Goal: Task Accomplishment & Management: Manage account settings

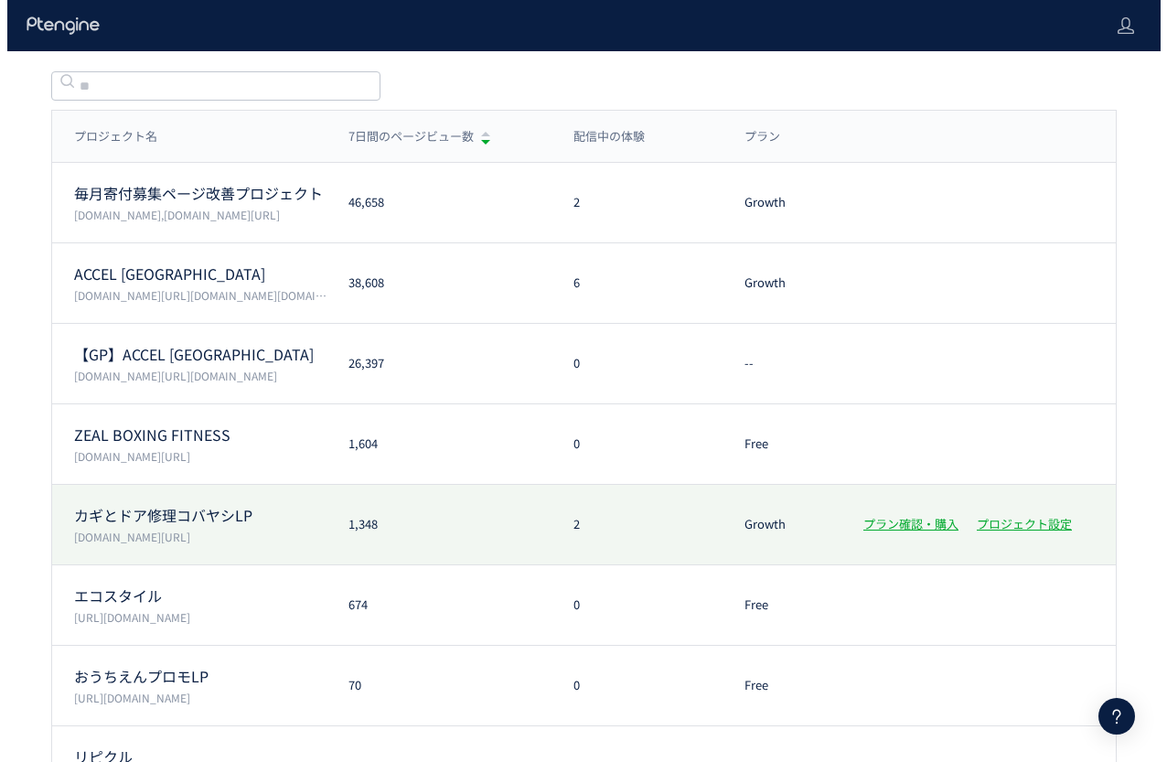
scroll to position [193, 0]
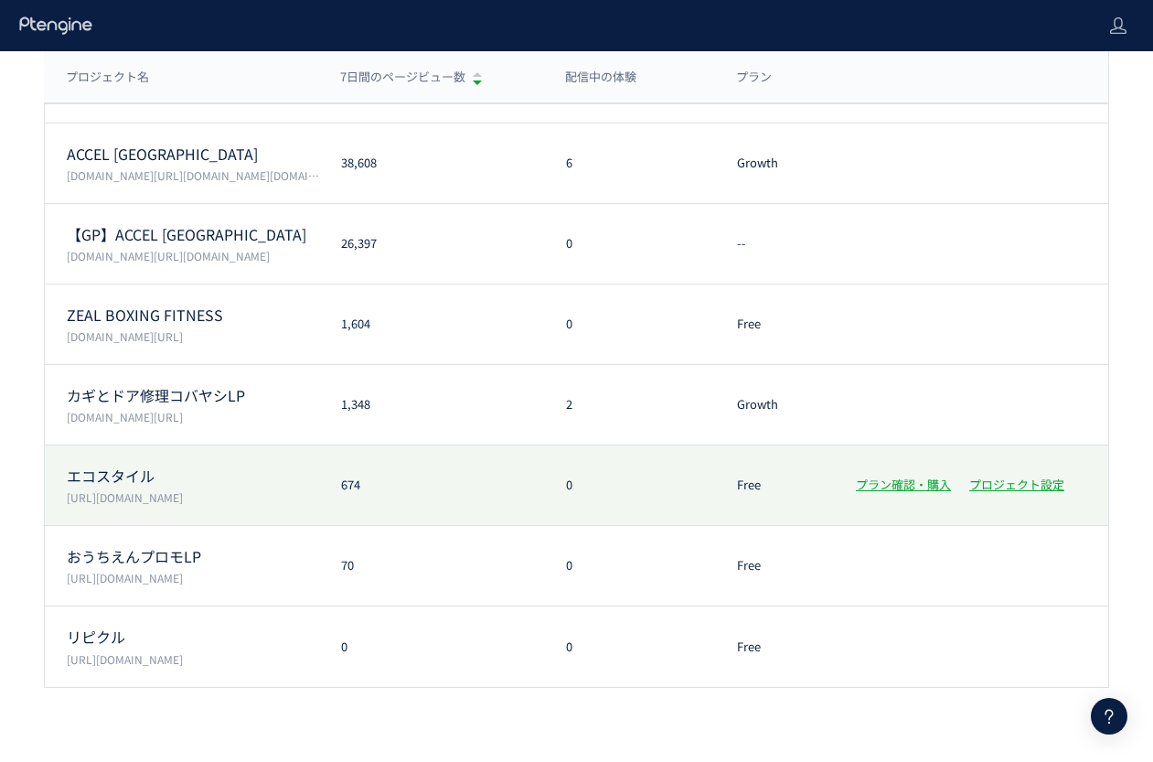
click at [191, 479] on p "エコスタイル" at bounding box center [193, 476] width 252 height 21
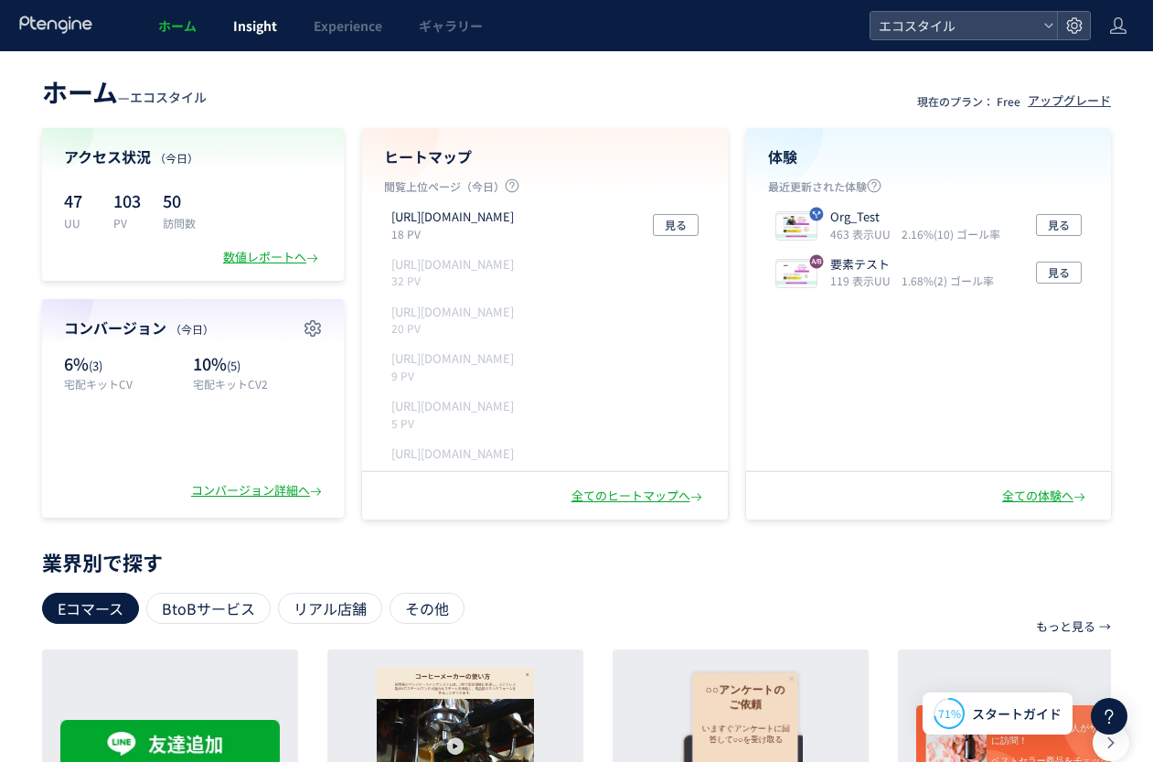
click at [250, 27] on span "Insight" at bounding box center [255, 25] width 44 height 18
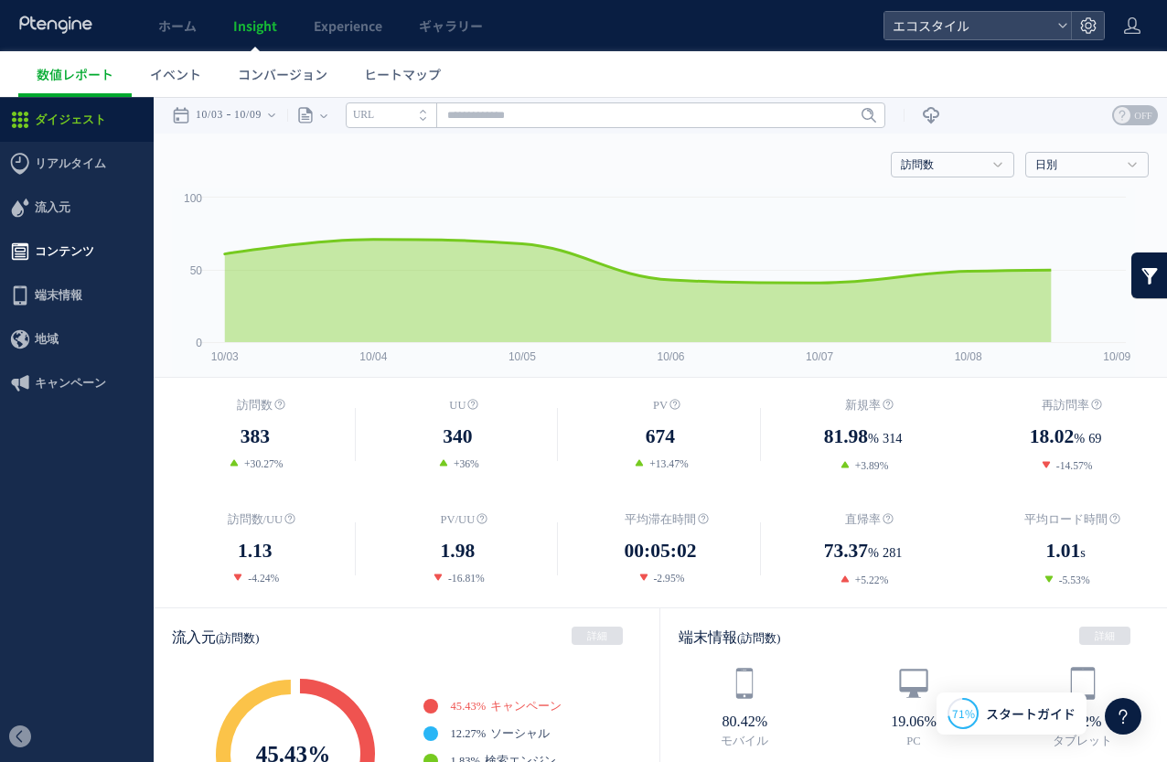
click at [80, 252] on span "コンテンツ" at bounding box center [64, 252] width 59 height 44
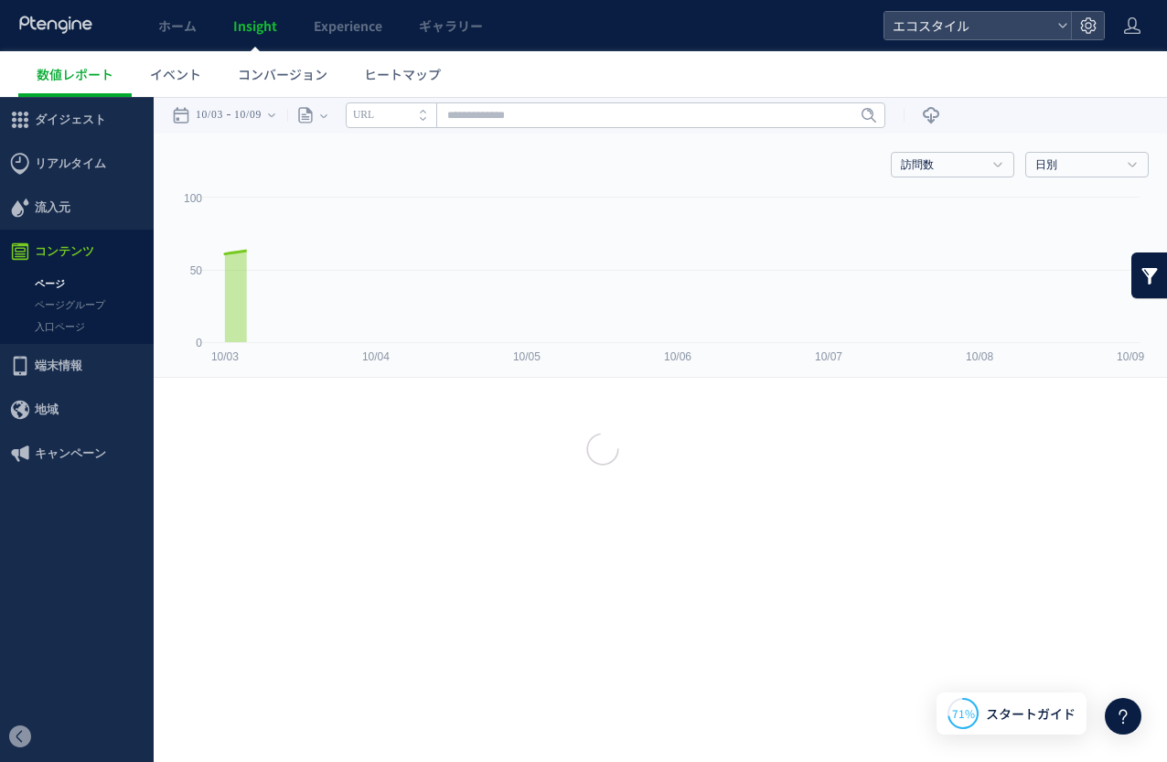
click at [84, 329] on div at bounding box center [583, 381] width 1167 height 762
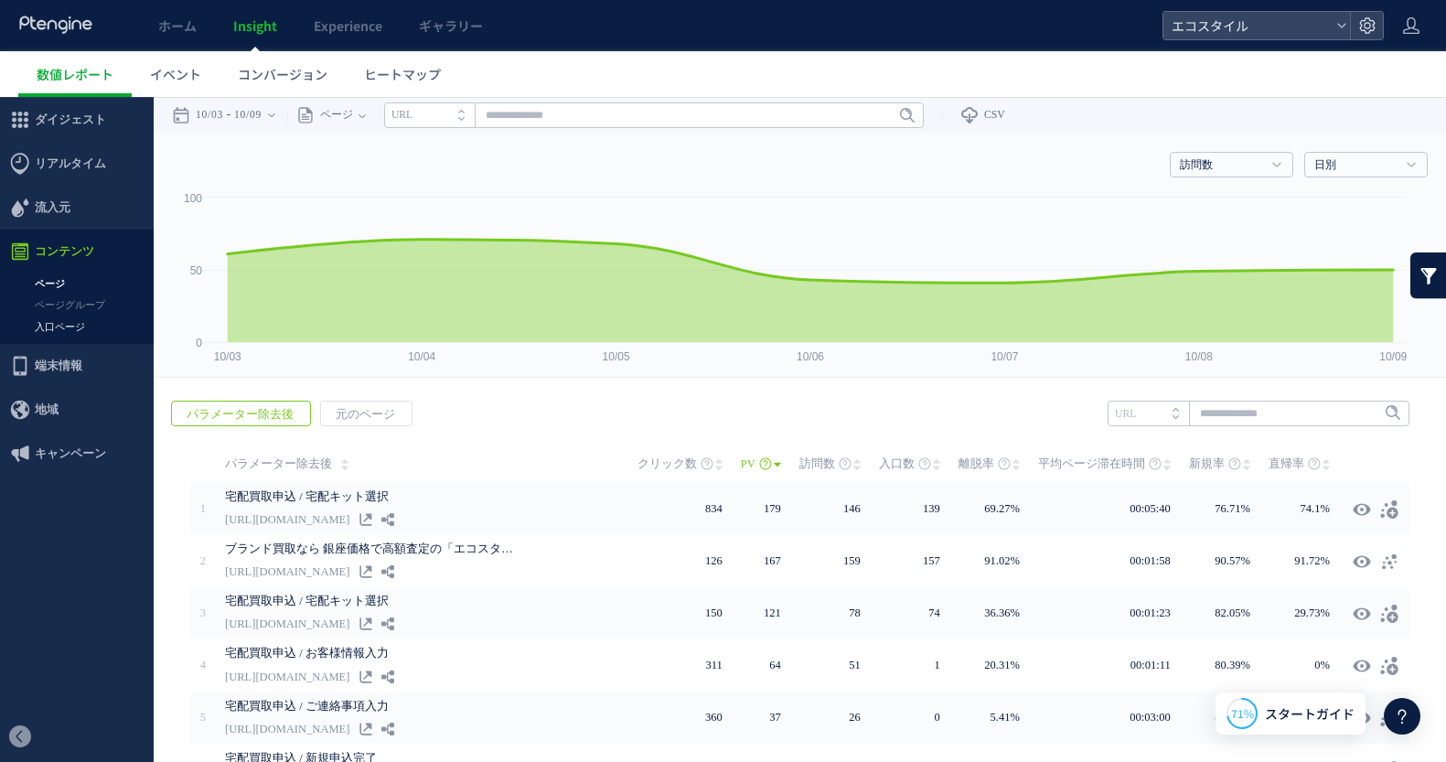
click at [58, 319] on link "入口ページ" at bounding box center [77, 326] width 154 height 21
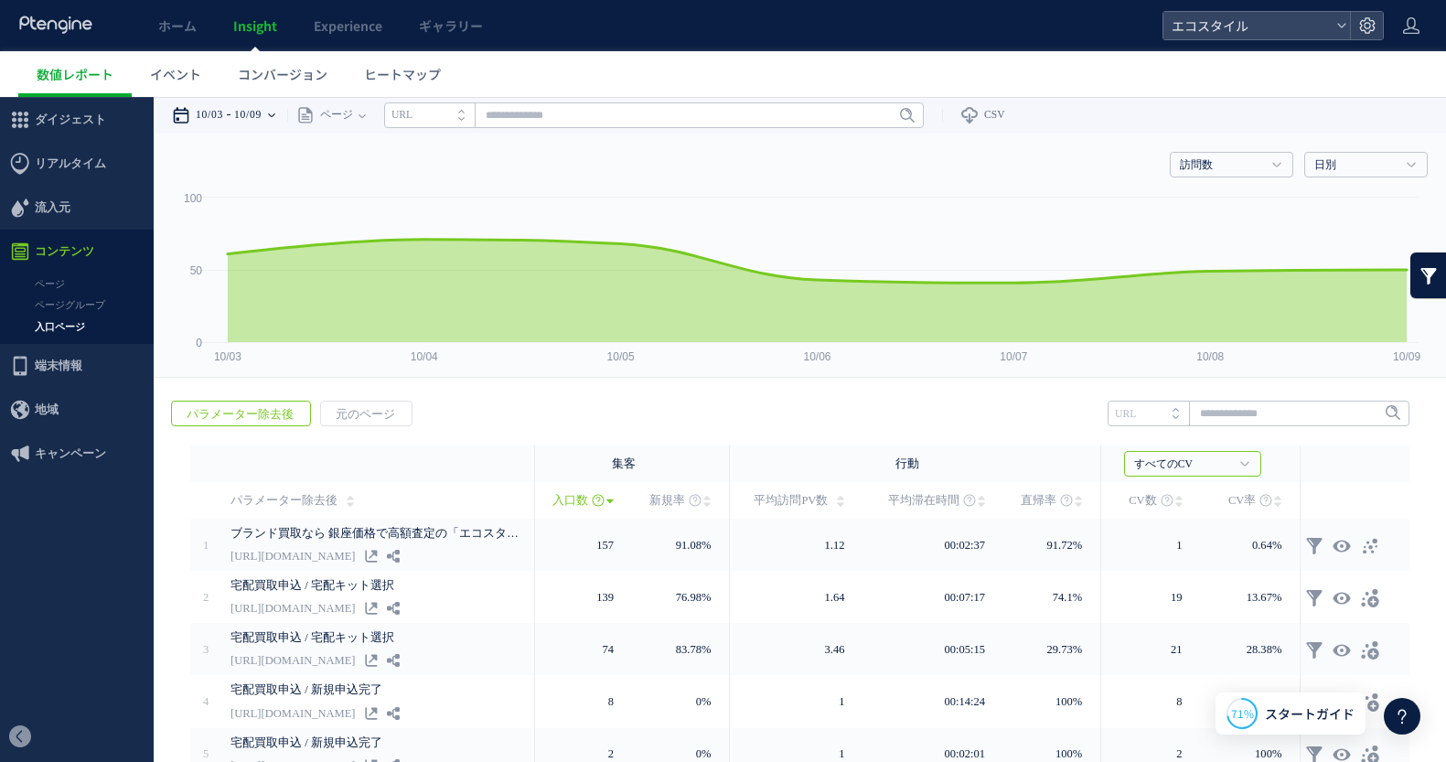
click at [246, 120] on time "10/09" at bounding box center [247, 115] width 27 height 37
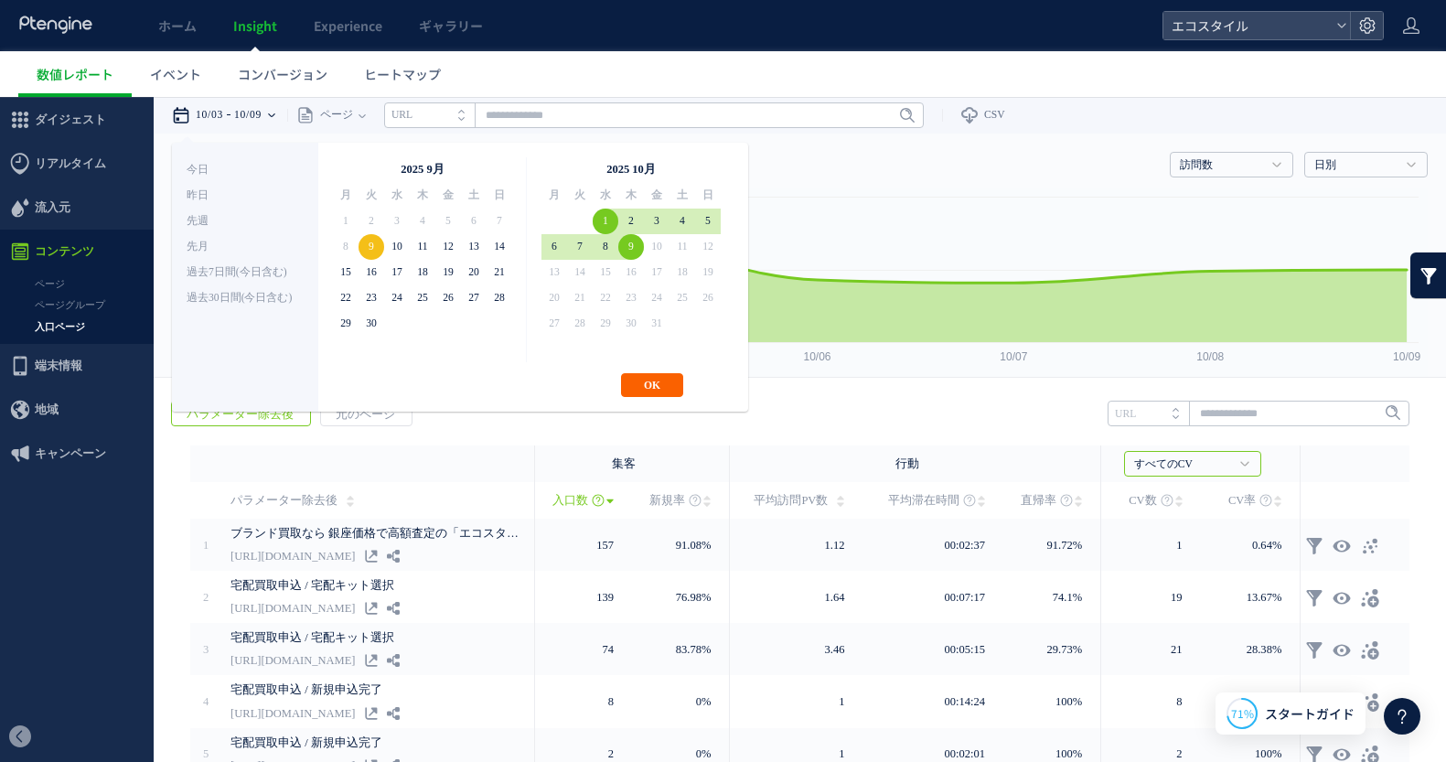
click at [653, 384] on button "OK" at bounding box center [652, 385] width 62 height 24
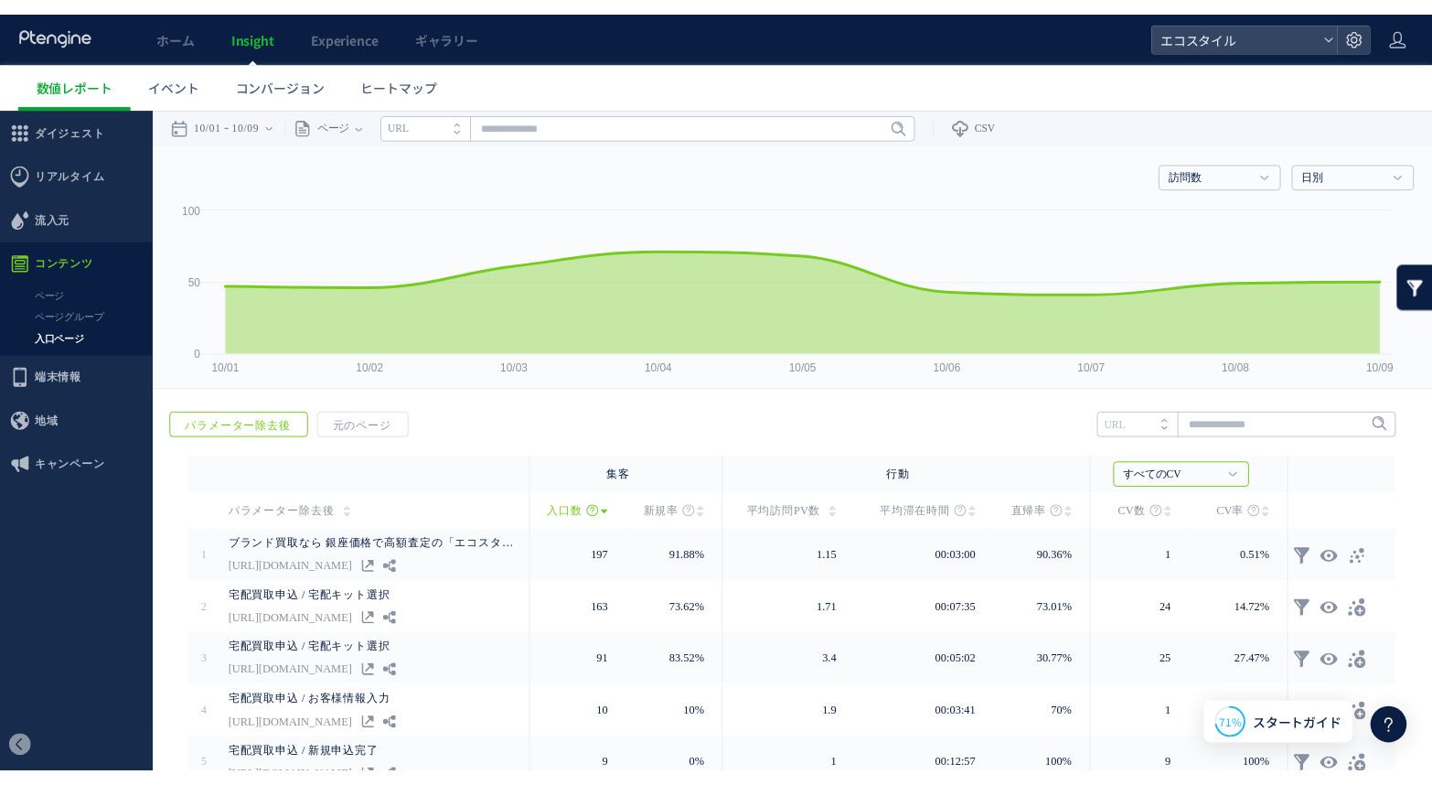
scroll to position [4, 0]
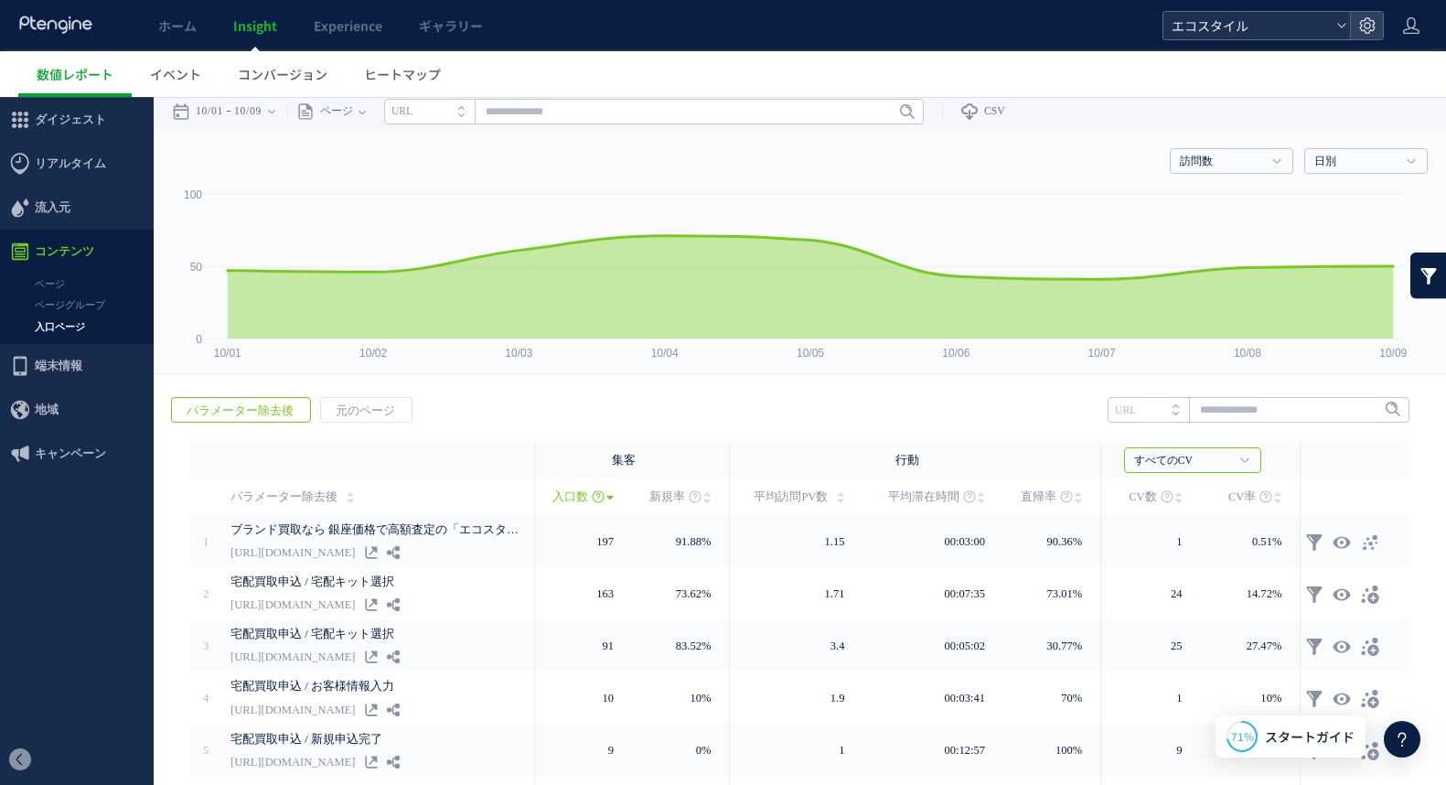
click at [1220, 30] on span "エコスタイル" at bounding box center [1247, 25] width 163 height 27
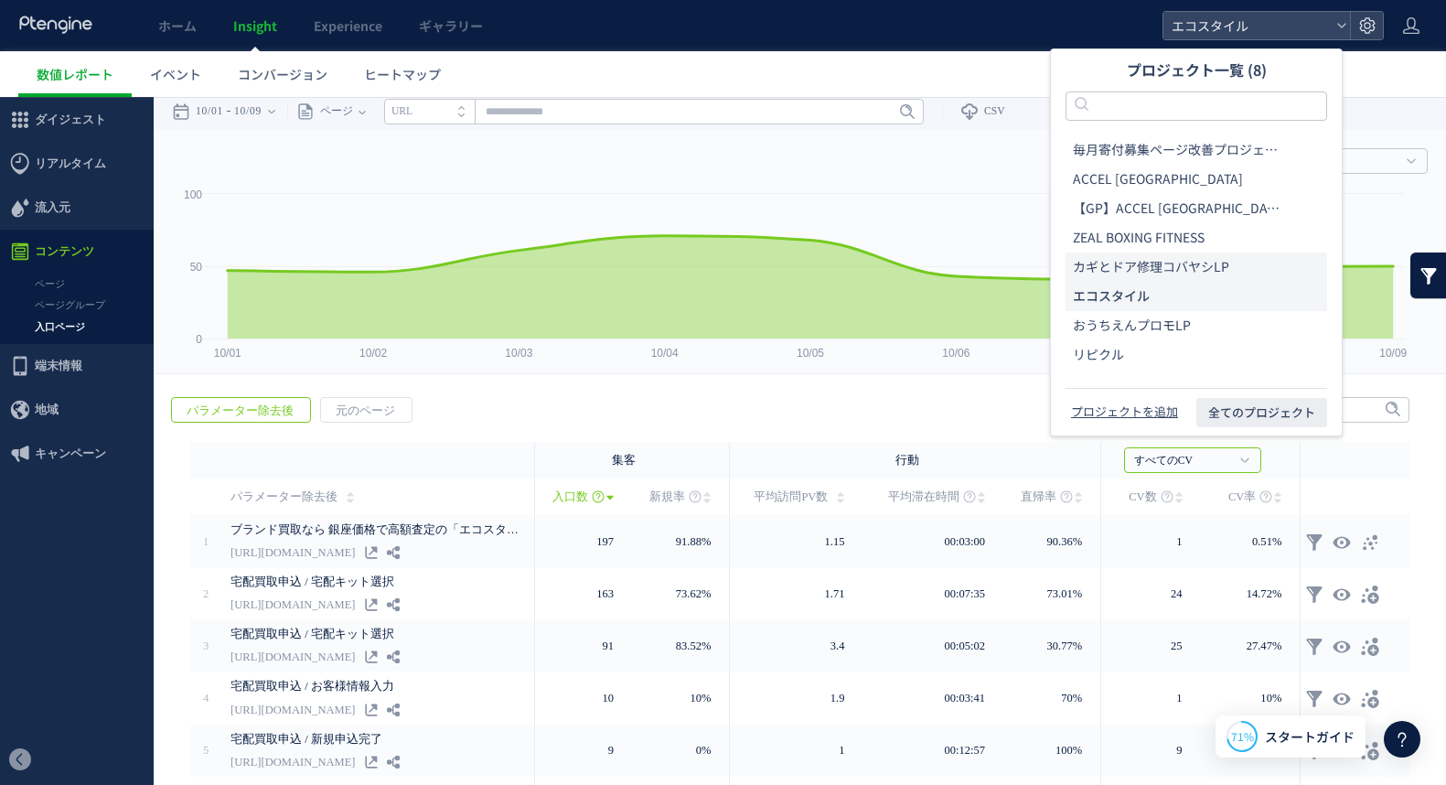
click at [1121, 258] on span "カギとドア修理コバヤシLP" at bounding box center [1151, 267] width 156 height 18
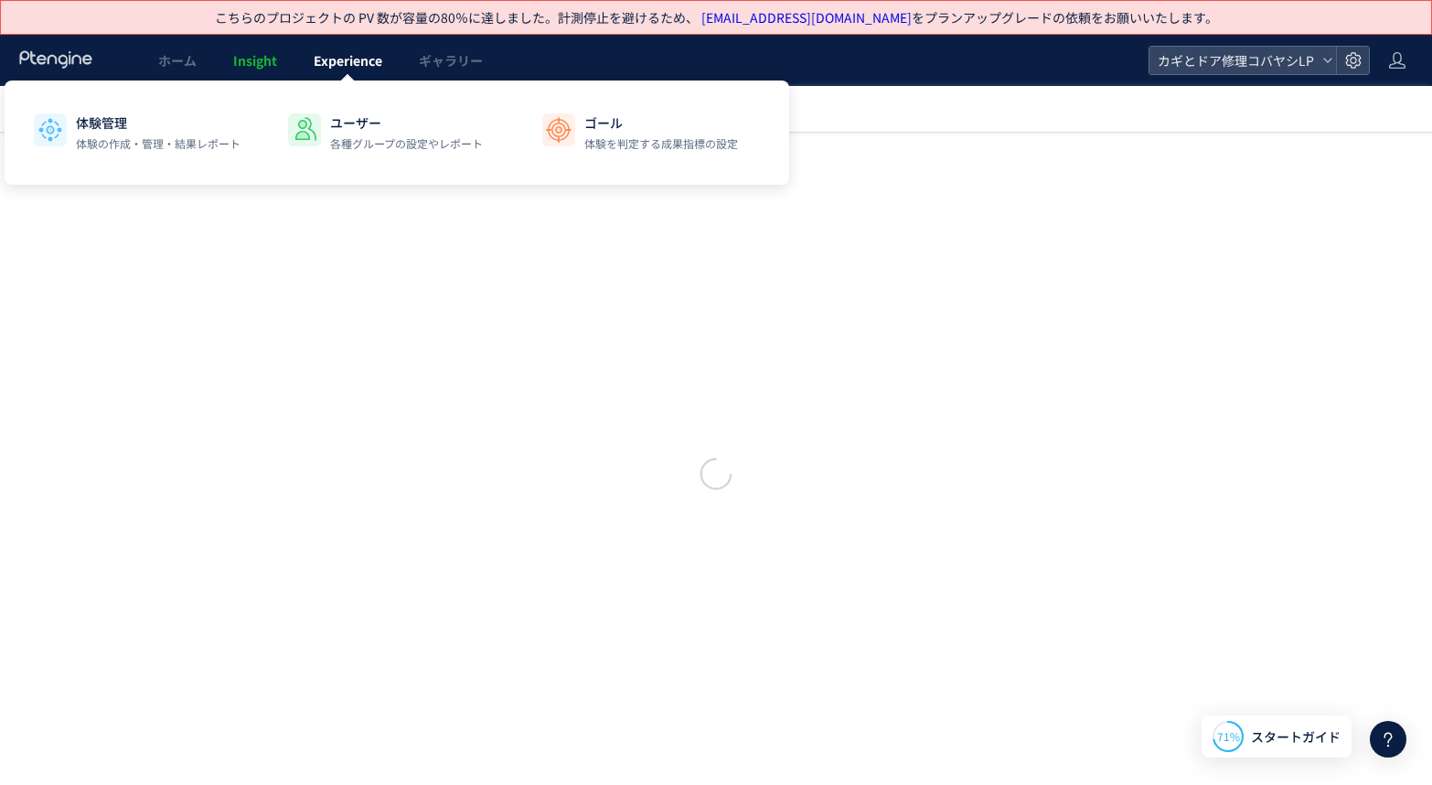
click at [339, 54] on span "Experience" at bounding box center [348, 60] width 69 height 18
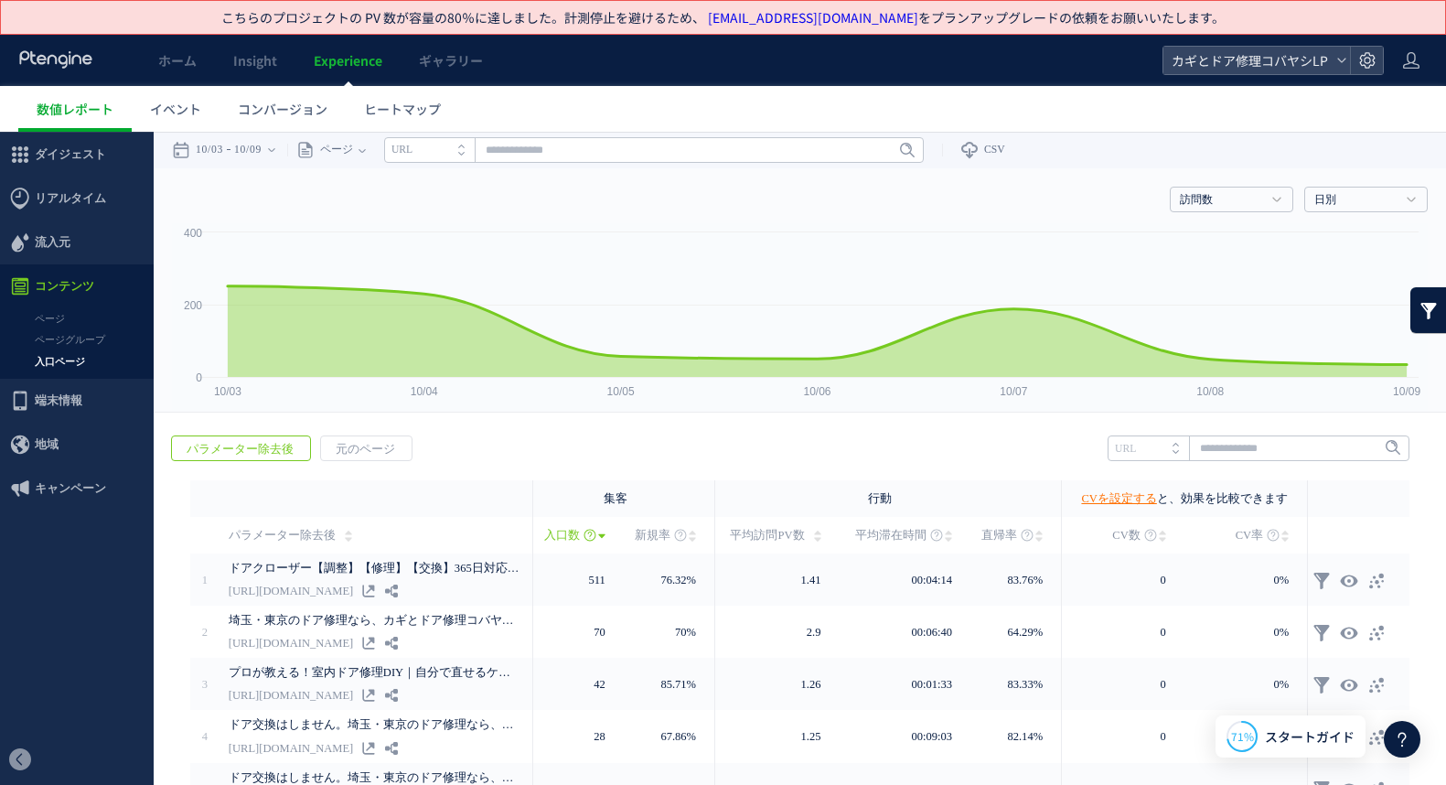
click at [347, 69] on span "Experience" at bounding box center [348, 60] width 69 height 18
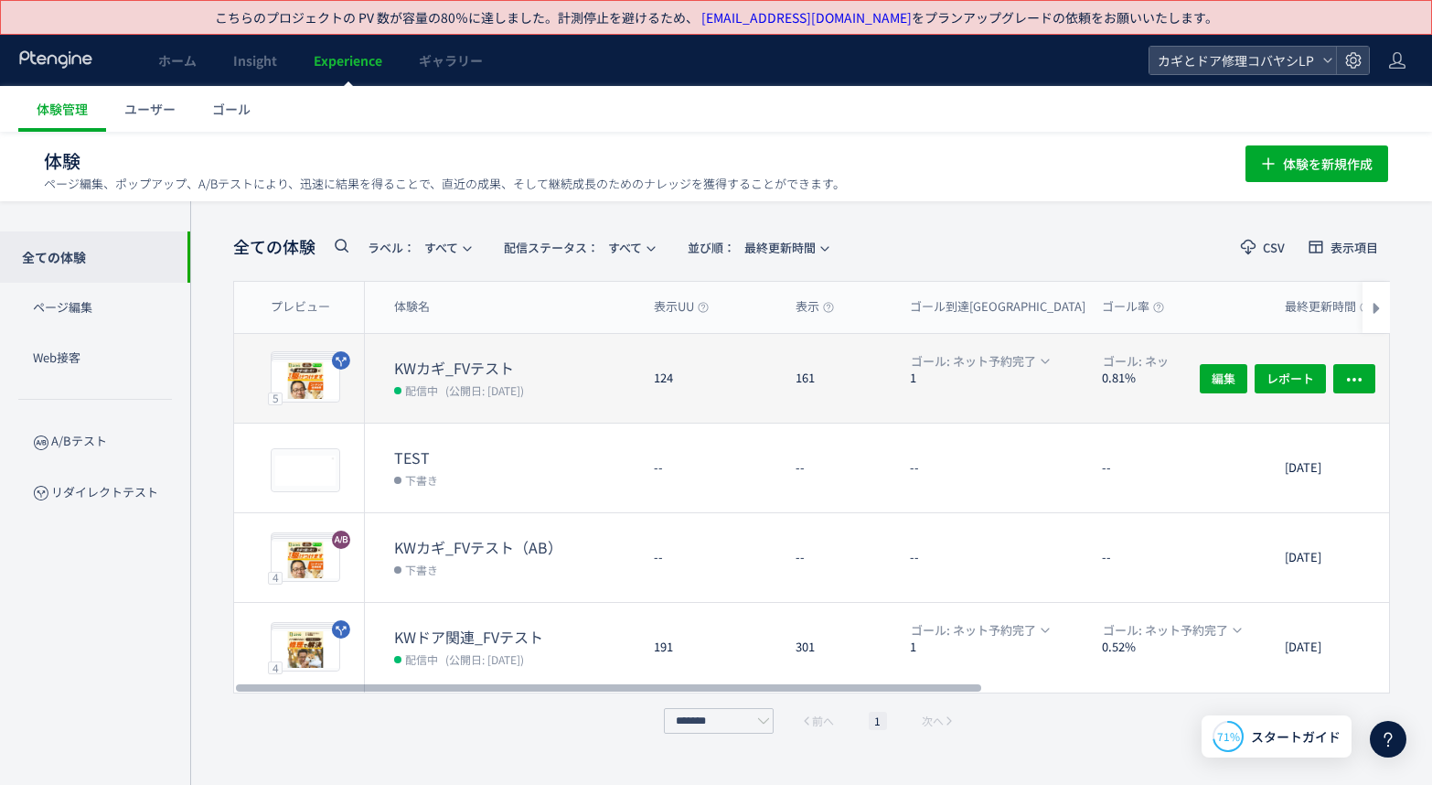
click at [564, 360] on dt "KWカギ_FVテスト" at bounding box center [516, 368] width 245 height 21
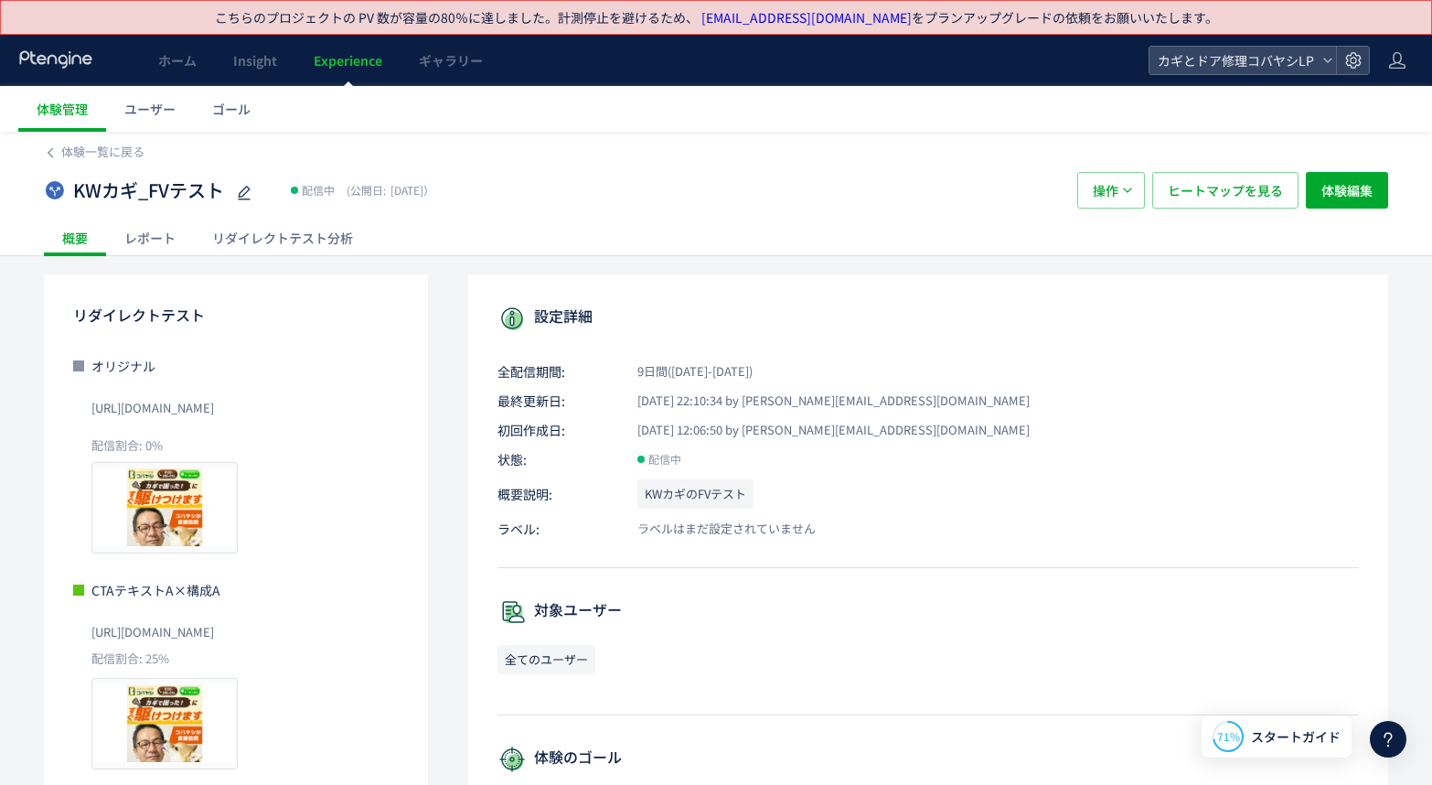
click at [299, 246] on div "リダイレクトテスト分析" at bounding box center [282, 238] width 177 height 37
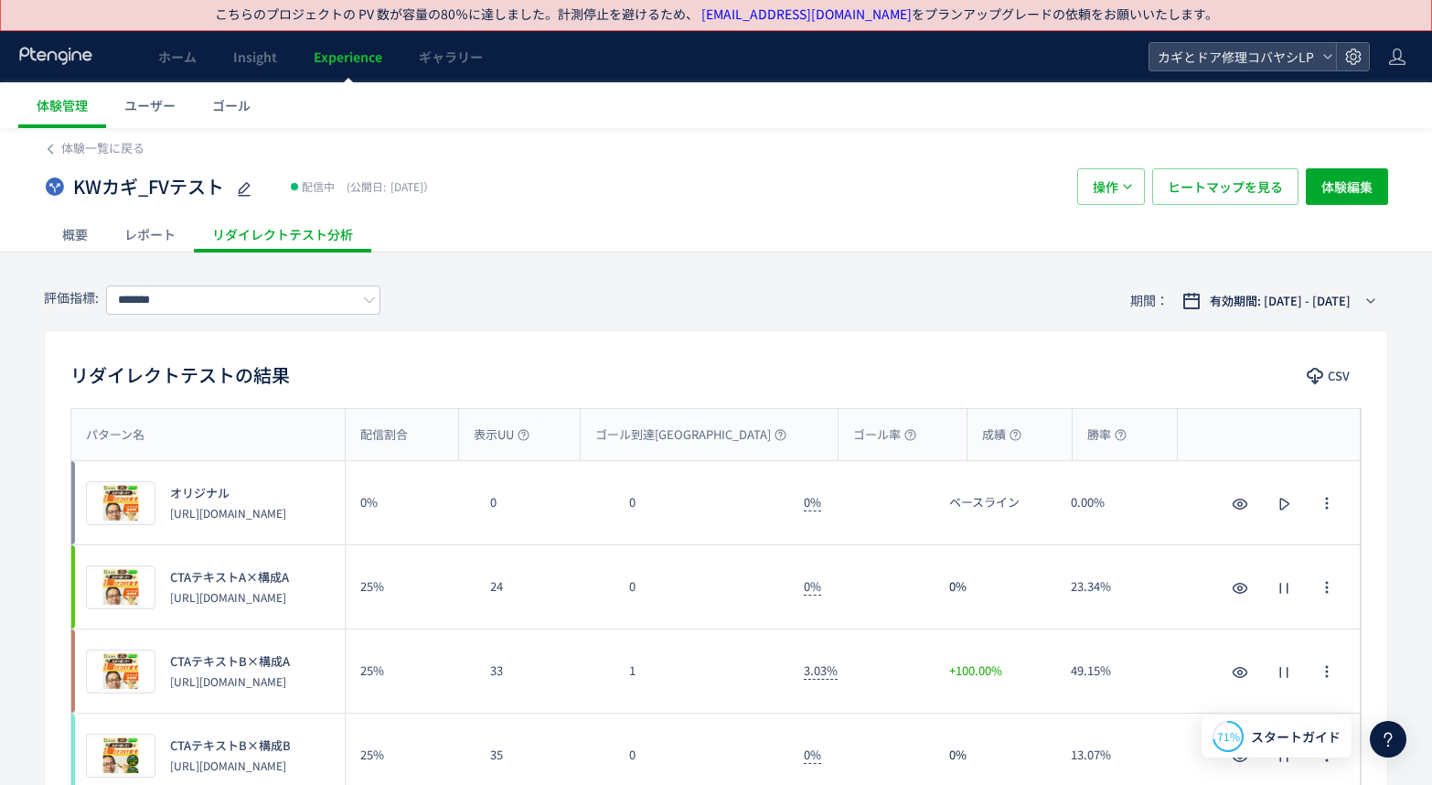
scroll to position [7, 0]
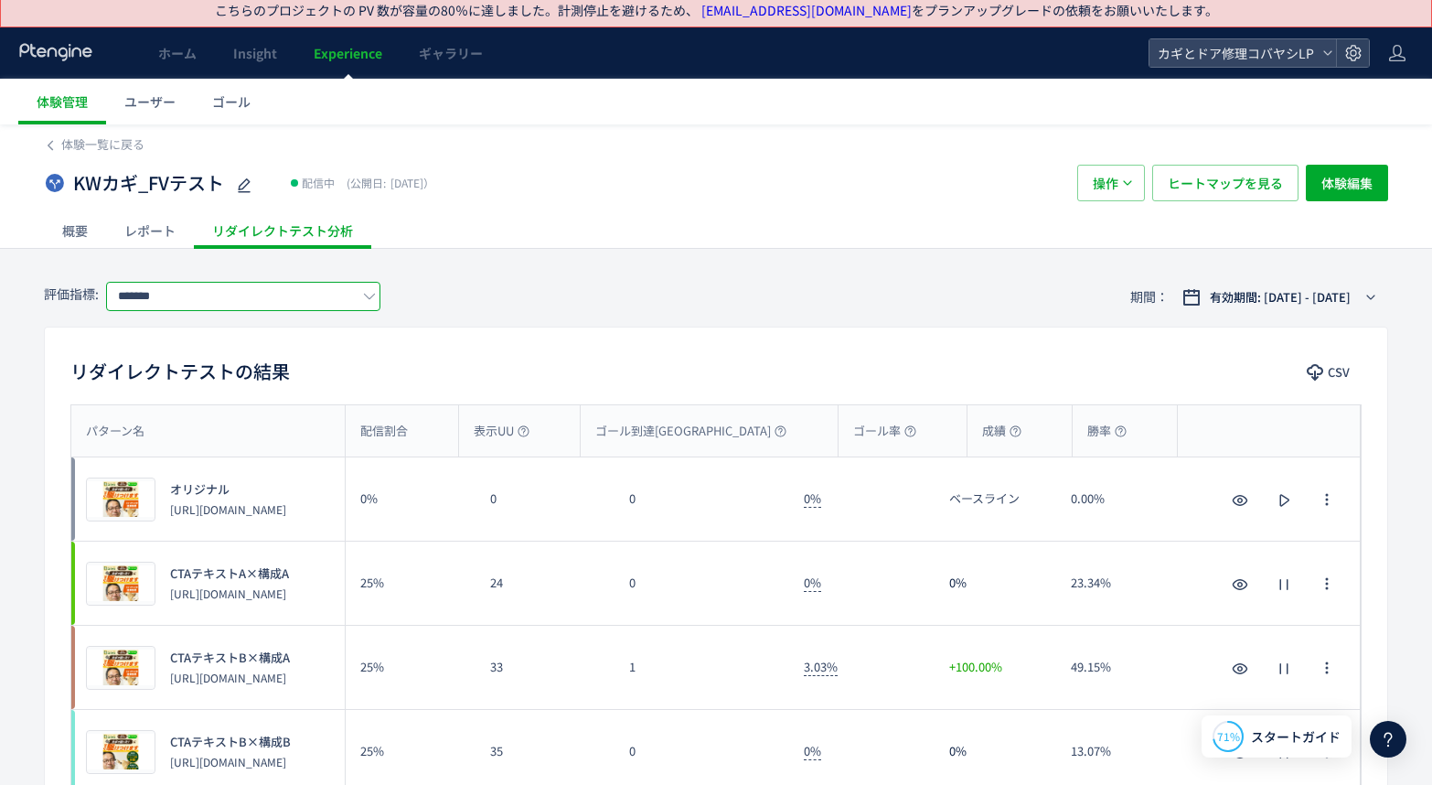
click at [273, 303] on input "*******" at bounding box center [243, 296] width 274 height 29
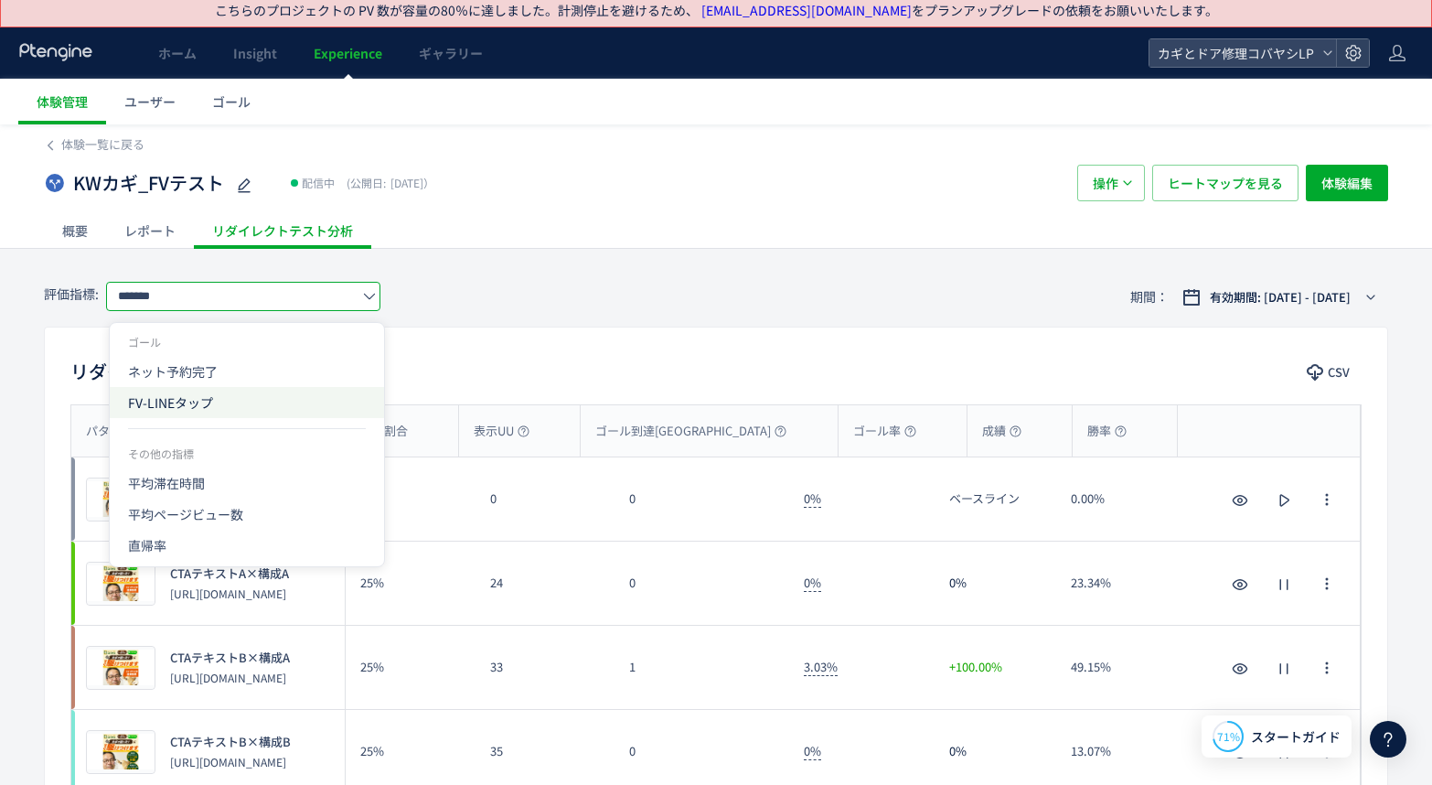
click at [219, 392] on span "FV-LINEタップ" at bounding box center [247, 402] width 238 height 31
type input "**********"
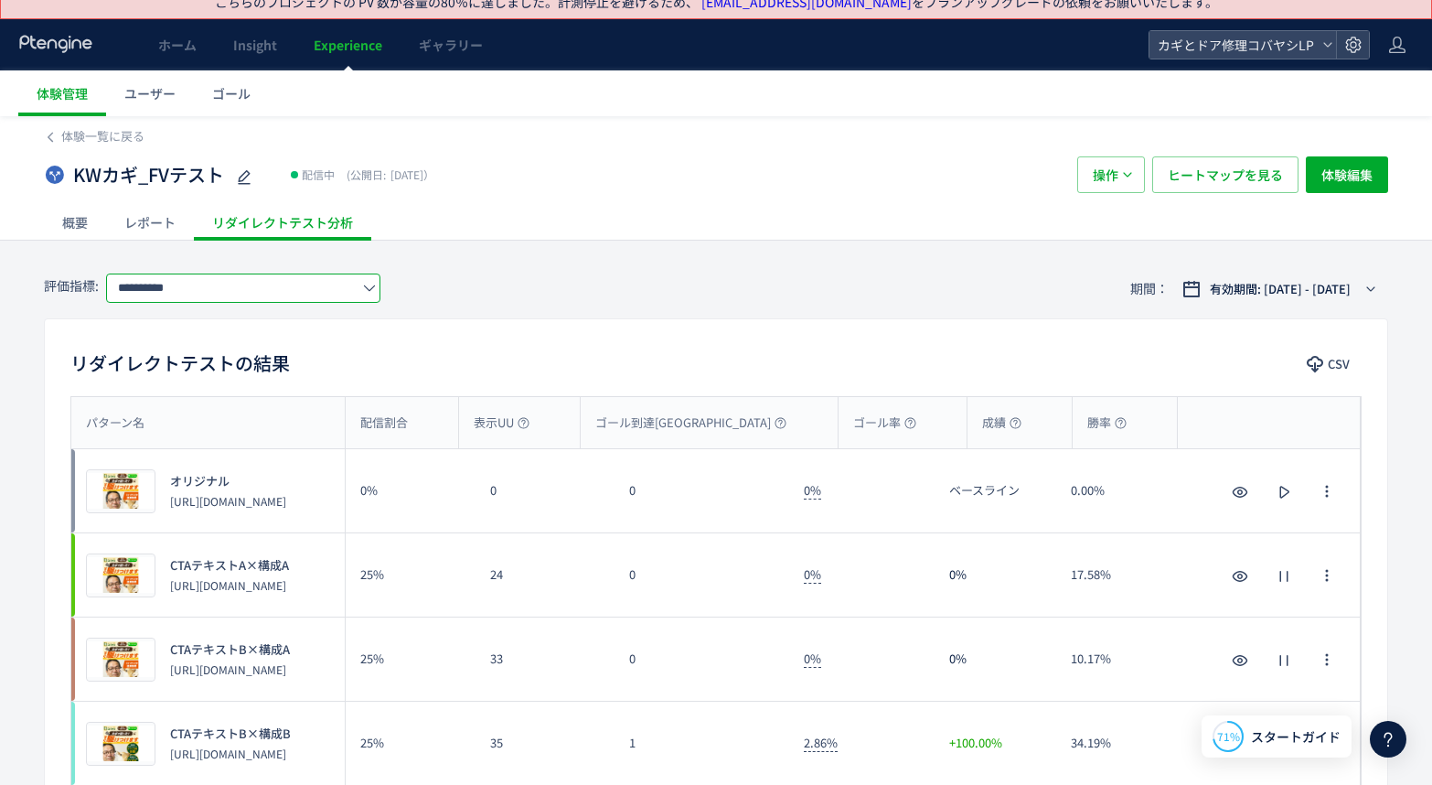
scroll to position [0, 0]
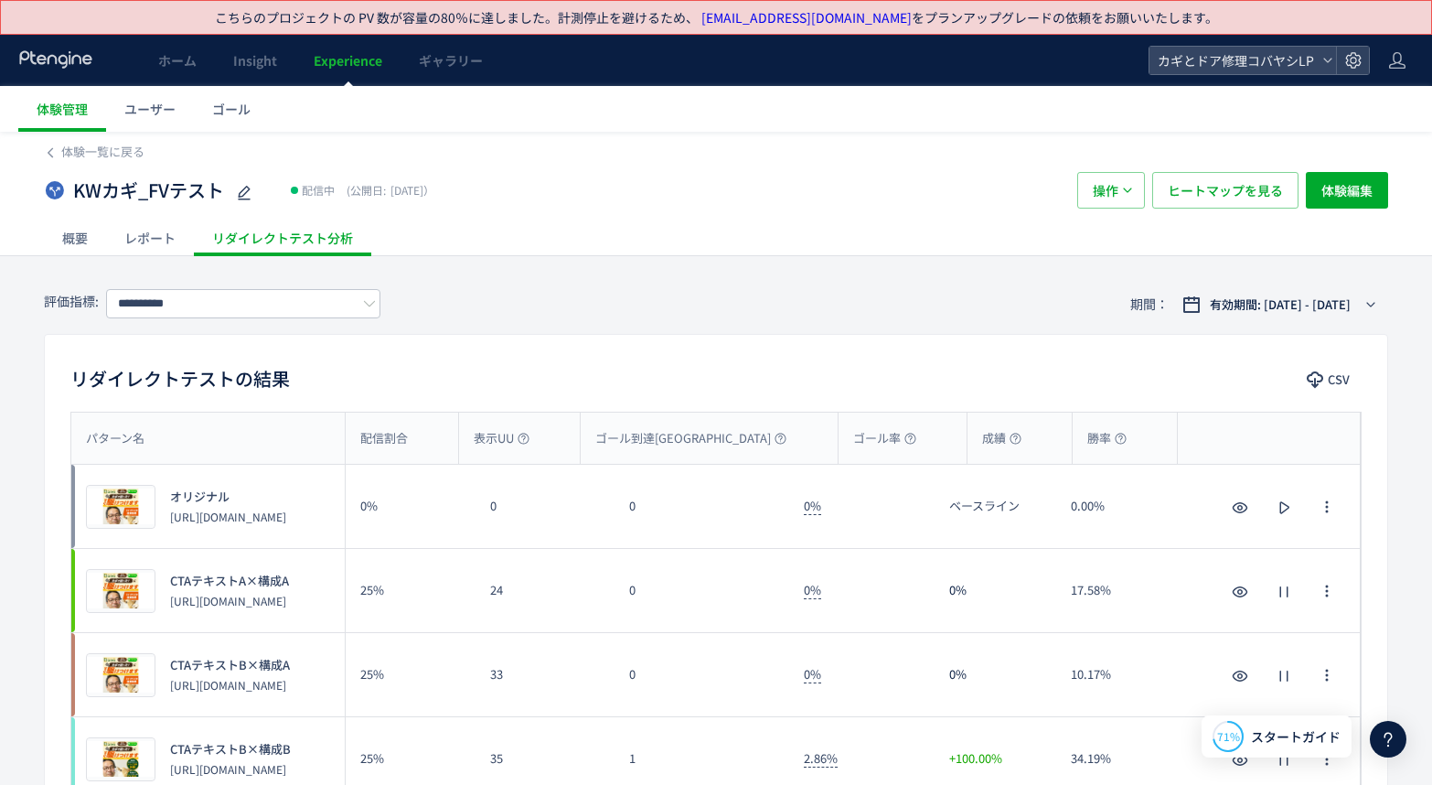
click at [105, 137] on div "体験一覧に戻る" at bounding box center [716, 146] width 1345 height 29
click at [114, 152] on span "体験一覧に戻る" at bounding box center [102, 151] width 83 height 17
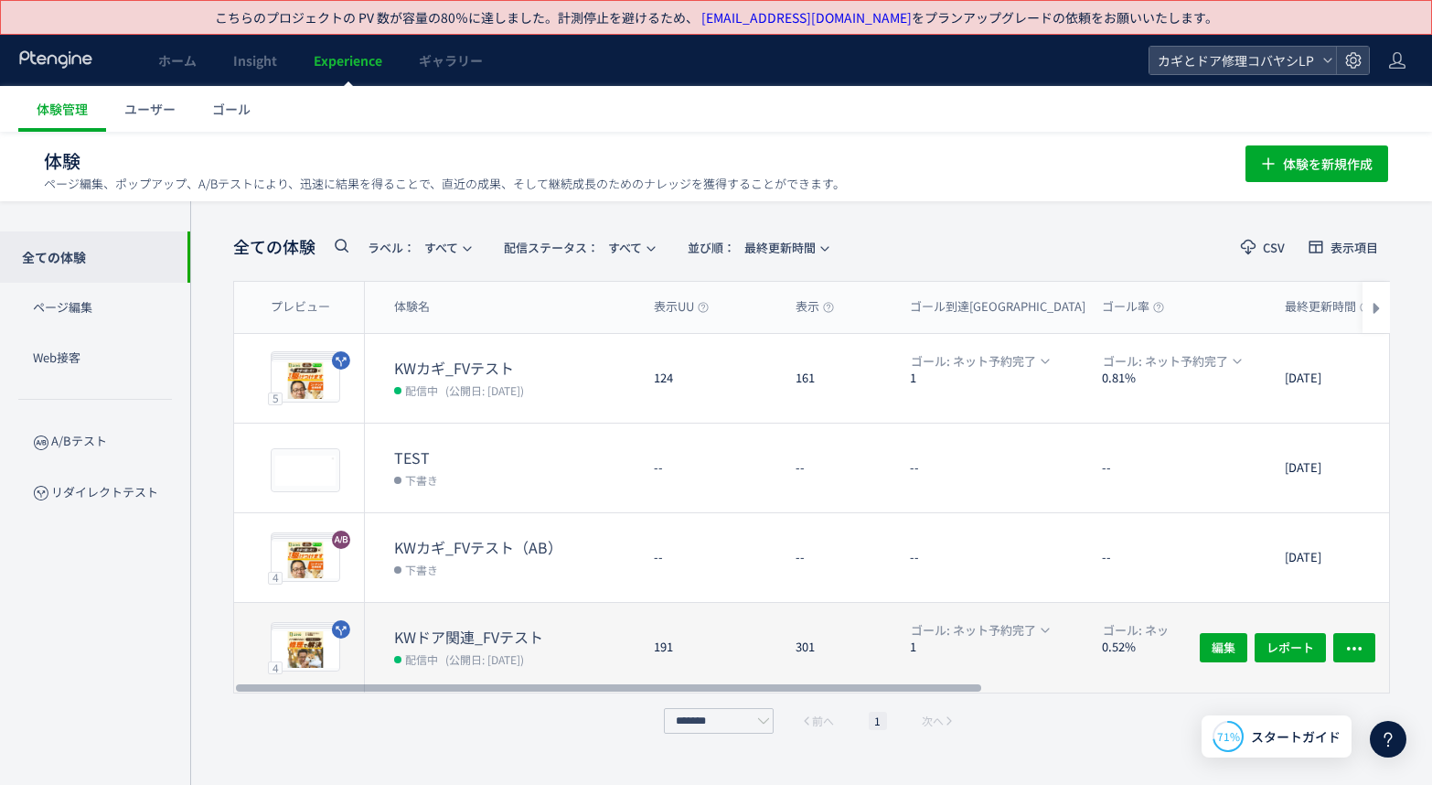
click at [724, 622] on div "191" at bounding box center [710, 648] width 142 height 90
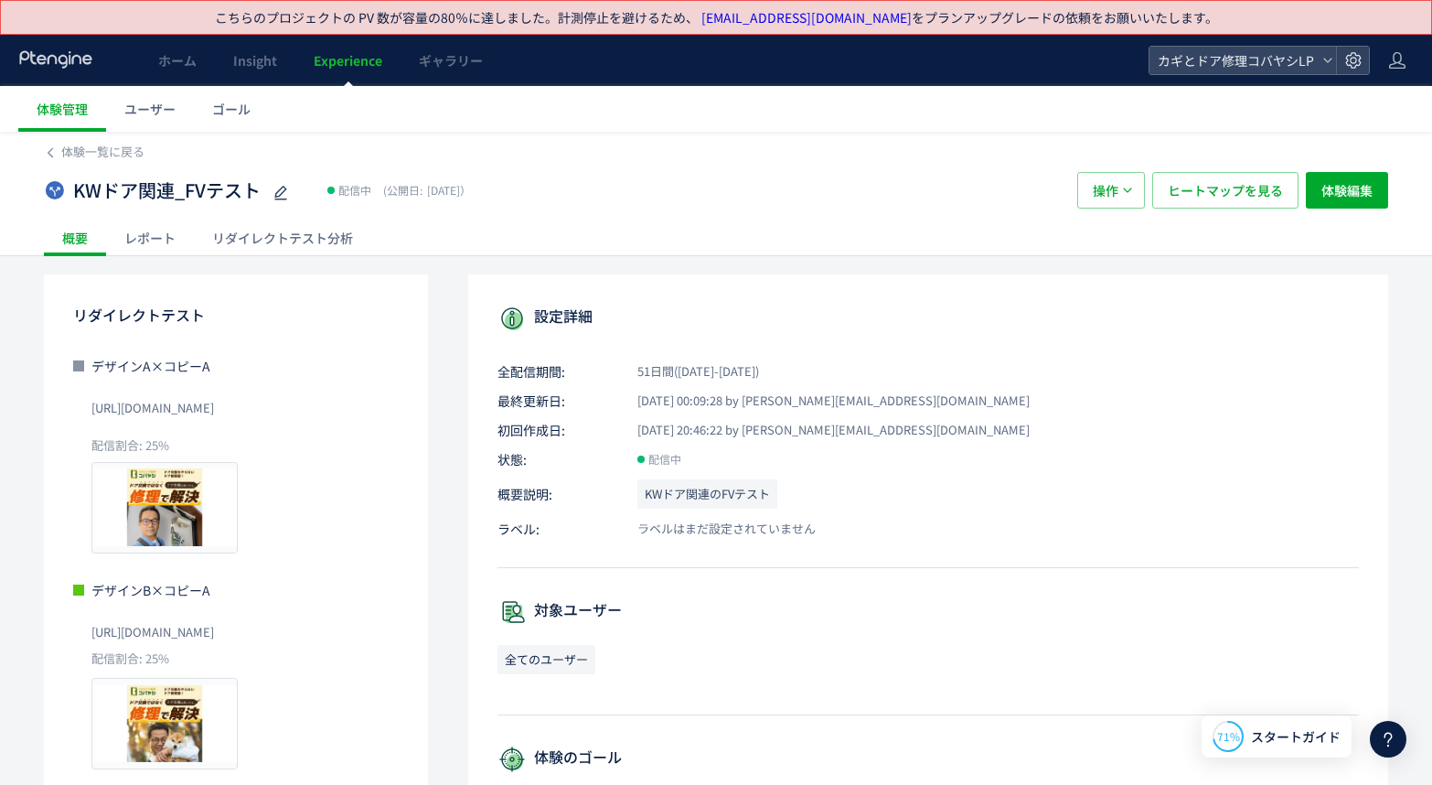
click at [291, 225] on div "リダイレクトテスト分析" at bounding box center [282, 238] width 177 height 37
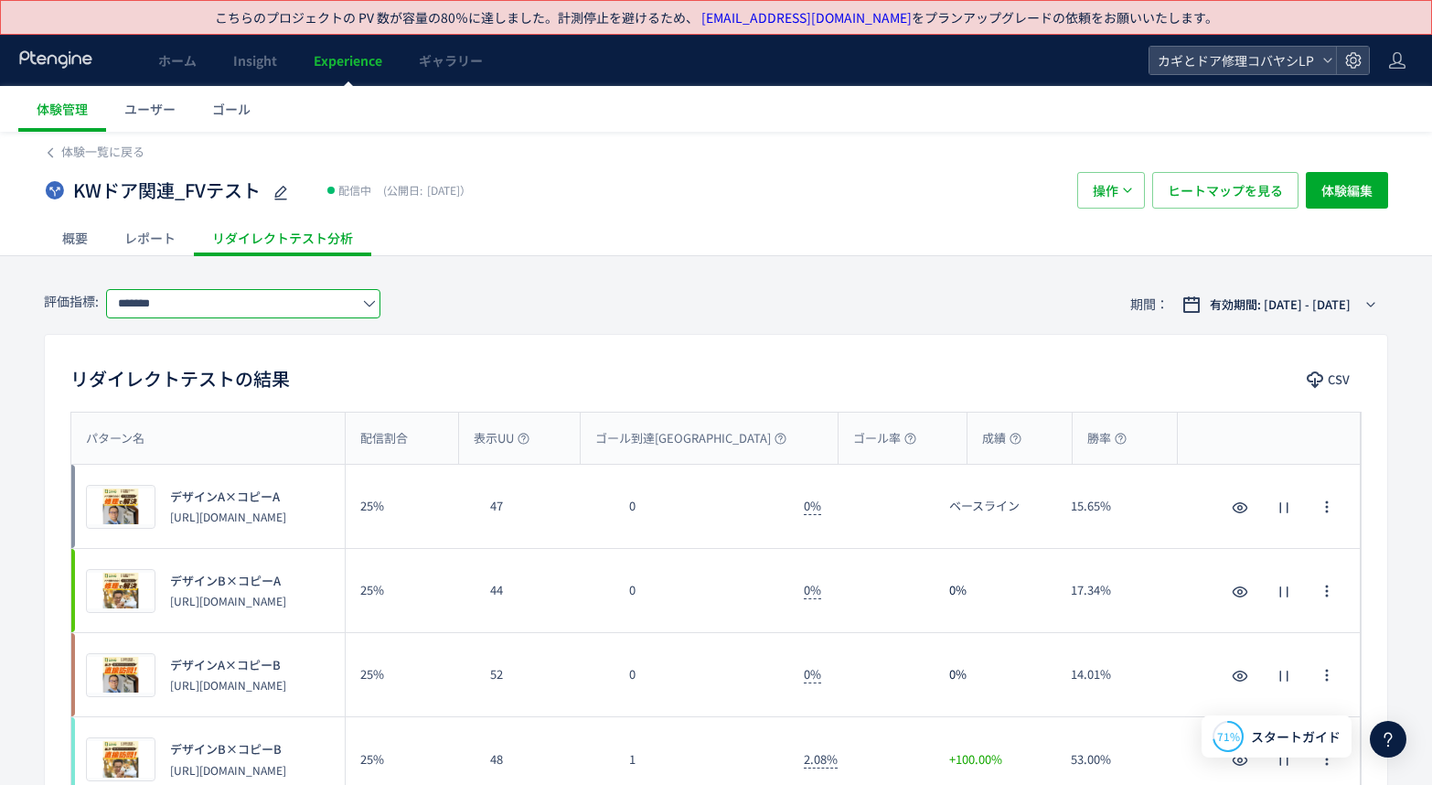
click at [303, 301] on input "*******" at bounding box center [243, 303] width 274 height 29
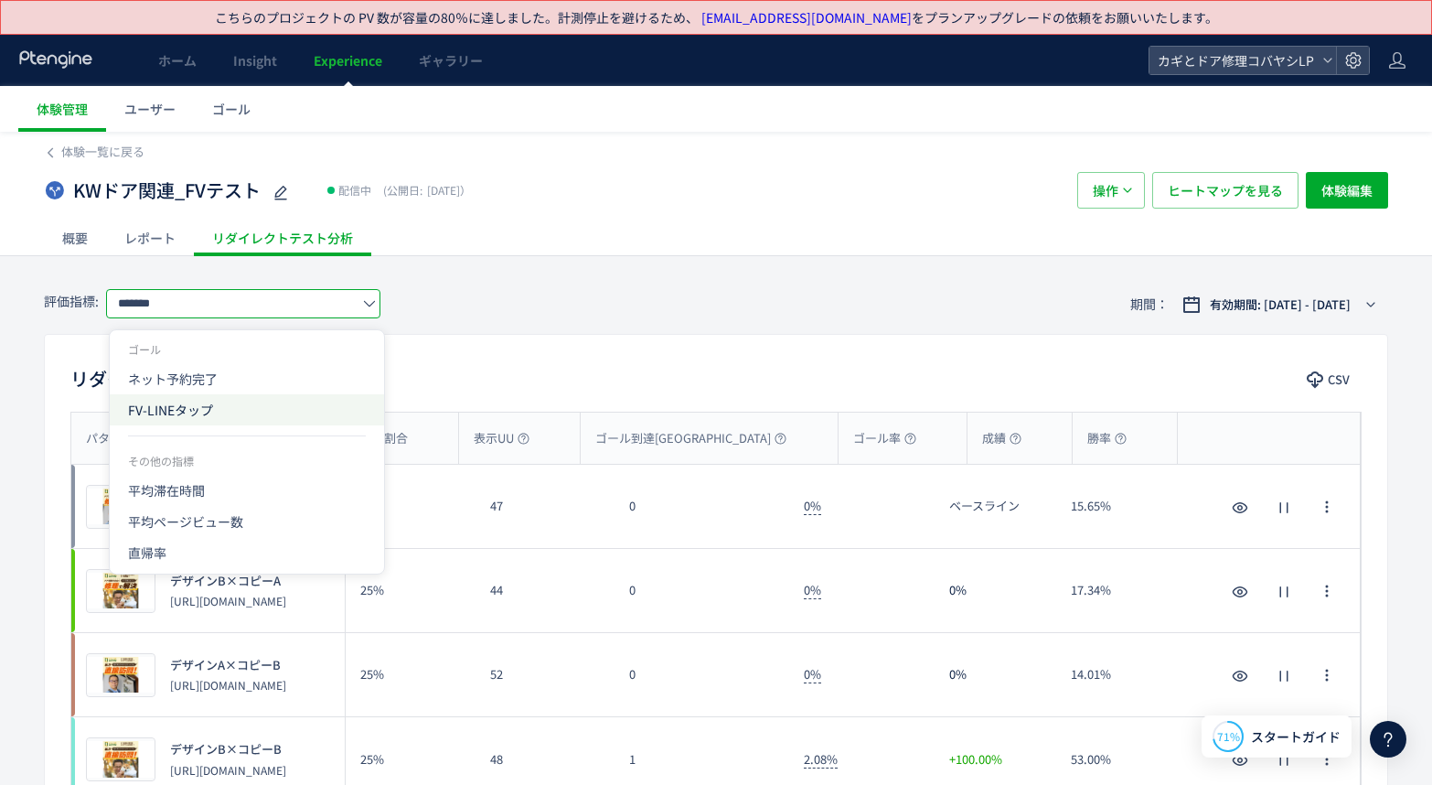
click at [263, 405] on span "FV-LINEタップ" at bounding box center [247, 409] width 238 height 31
type input "**********"
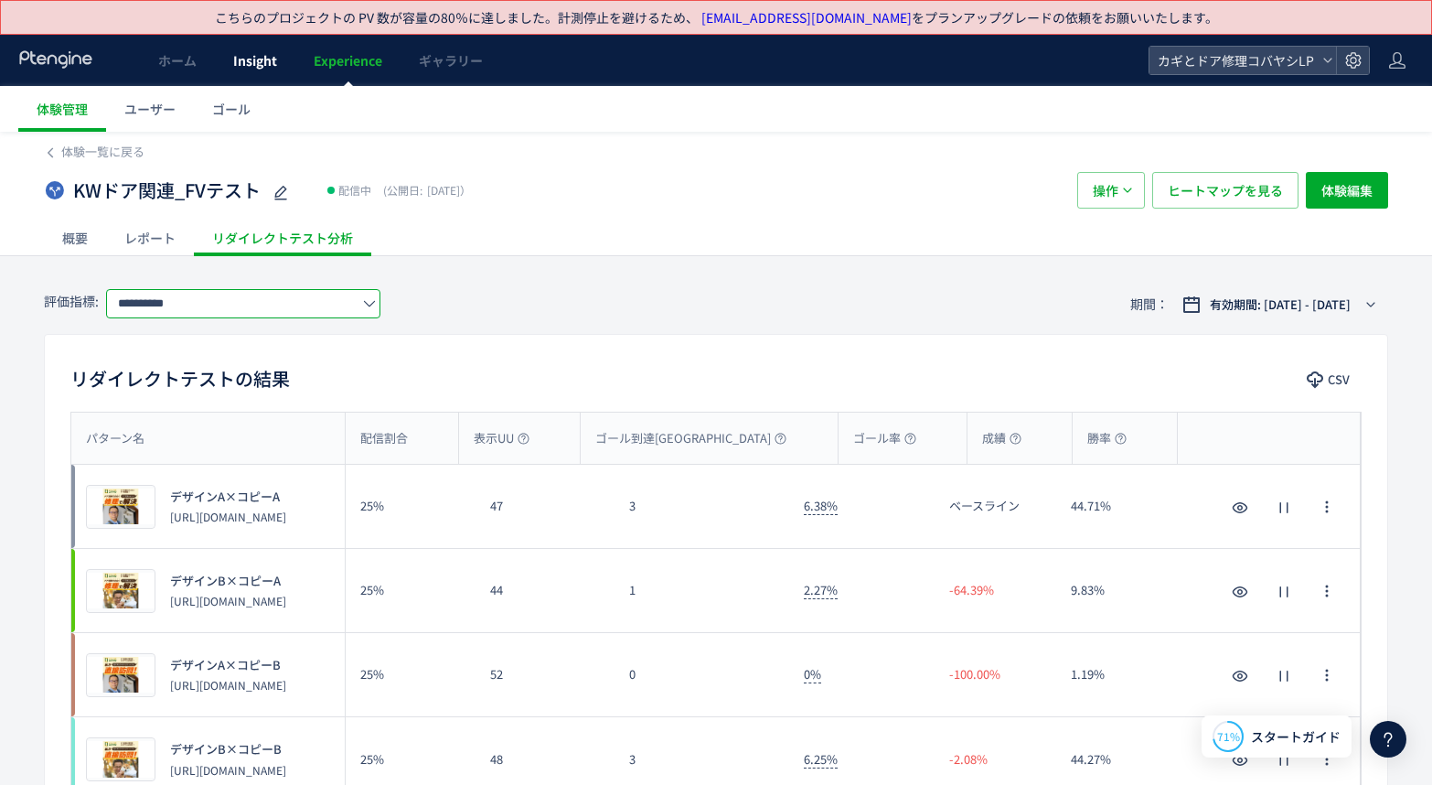
click at [263, 58] on span "Insight" at bounding box center [255, 60] width 44 height 18
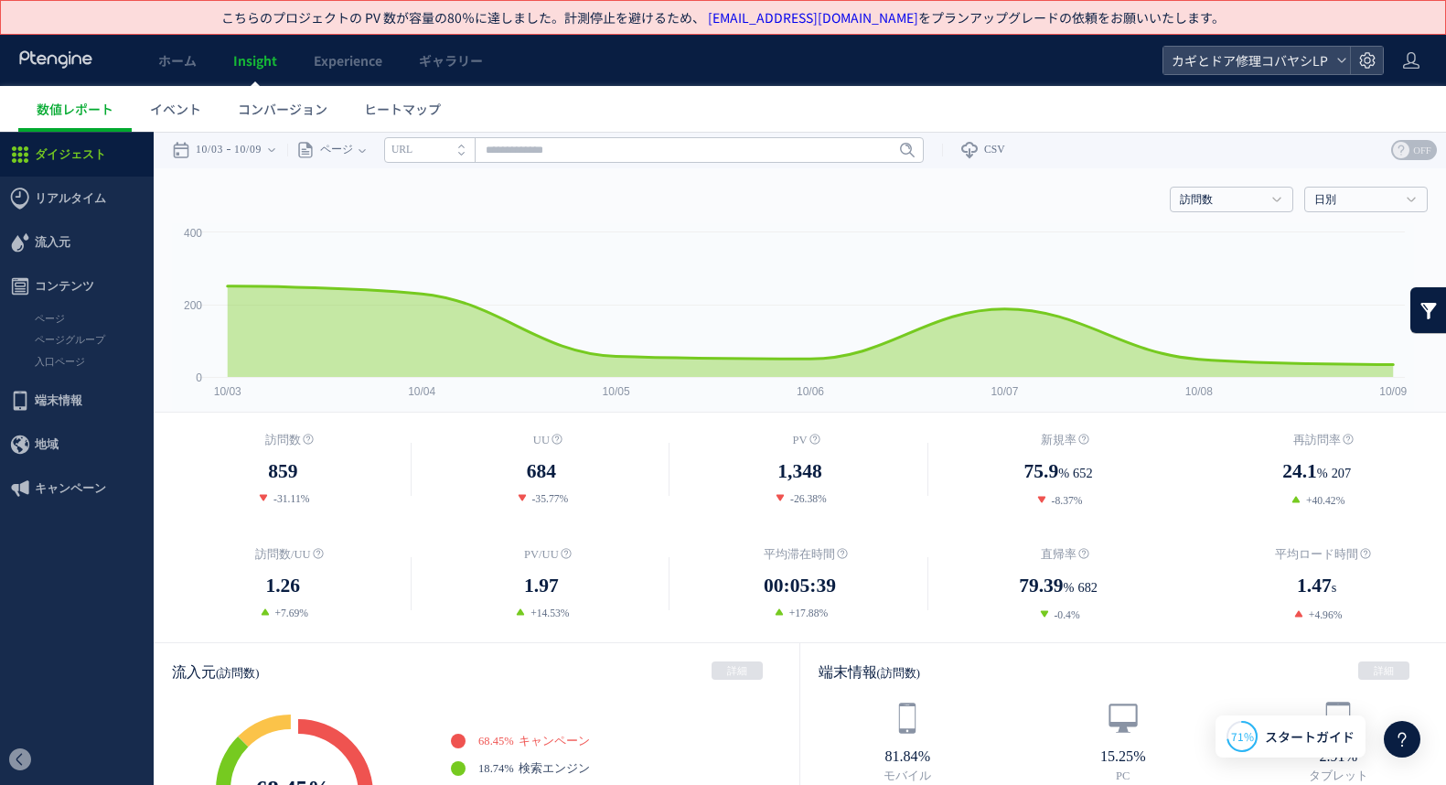
click at [184, 62] on span "ホーム" at bounding box center [177, 60] width 38 height 18
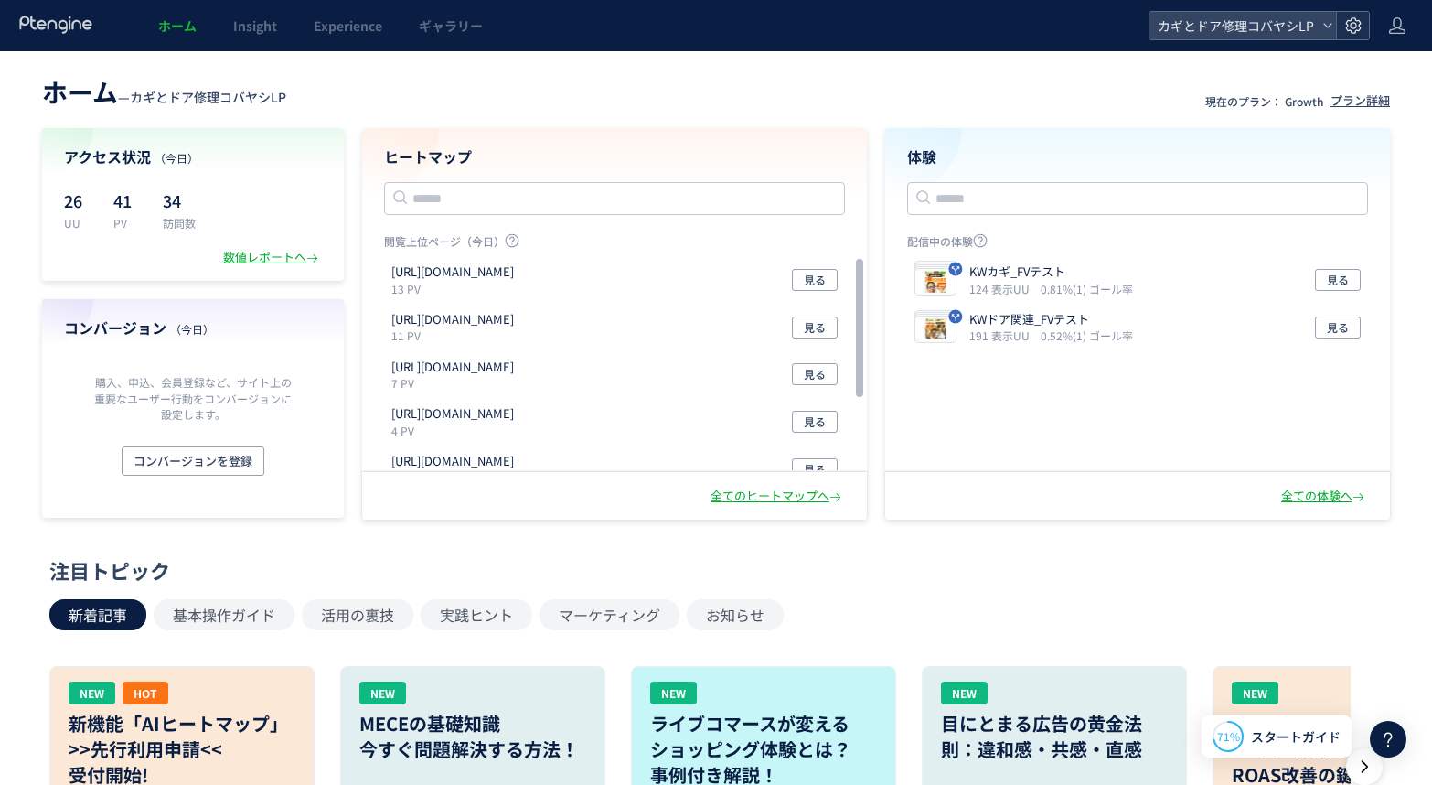
click at [1338, 35] on div at bounding box center [1352, 25] width 33 height 27
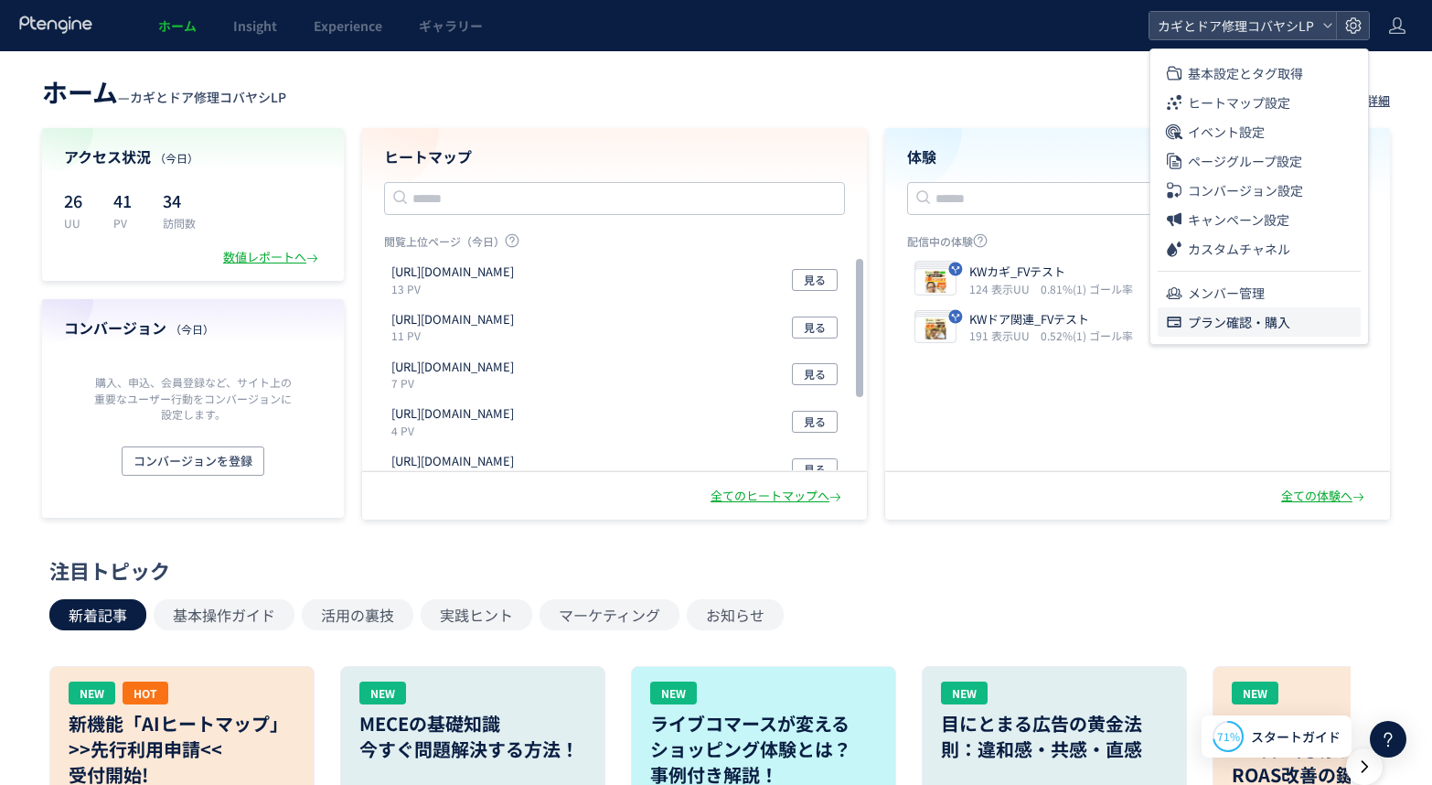
click at [1210, 316] on span "プラン確認・購入" at bounding box center [1239, 321] width 102 height 29
